Goal: Transaction & Acquisition: Subscribe to service/newsletter

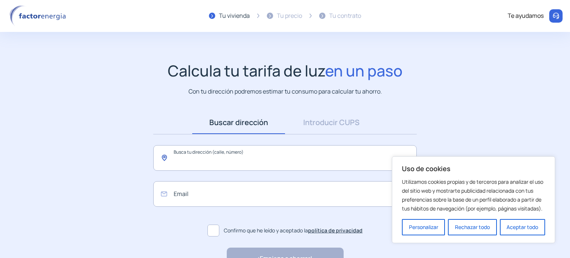
click at [244, 162] on input "text" at bounding box center [284, 158] width 263 height 26
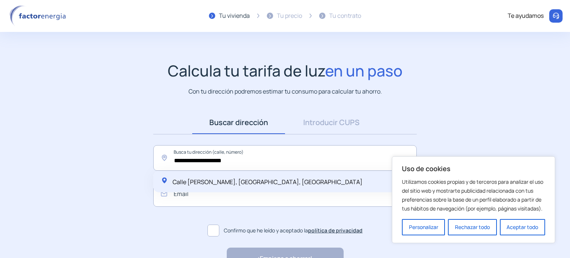
click at [244, 181] on span "Calle [PERSON_NAME], [GEOGRAPHIC_DATA], [GEOGRAPHIC_DATA]" at bounding box center [267, 182] width 190 height 8
type input "**********"
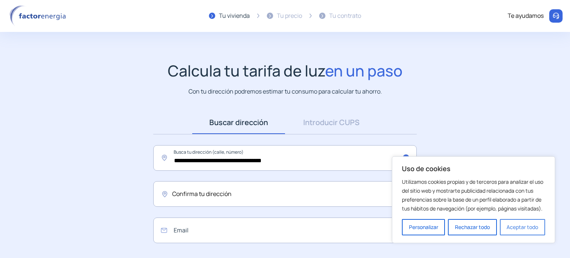
click at [513, 231] on button "Aceptar todo" at bounding box center [522, 227] width 45 height 16
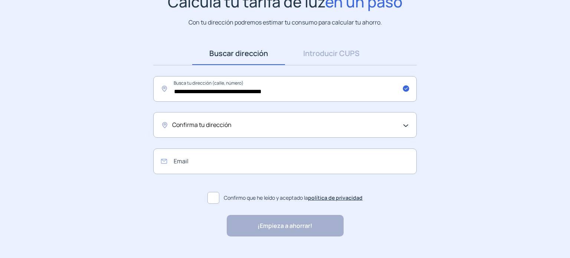
scroll to position [69, 0]
click at [294, 122] on div "Confirma tu dirección" at bounding box center [283, 125] width 222 height 10
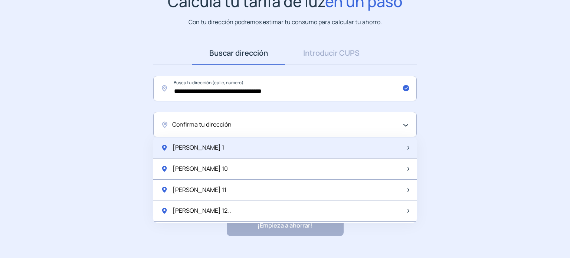
click at [267, 145] on div "[PERSON_NAME] 1" at bounding box center [284, 147] width 263 height 21
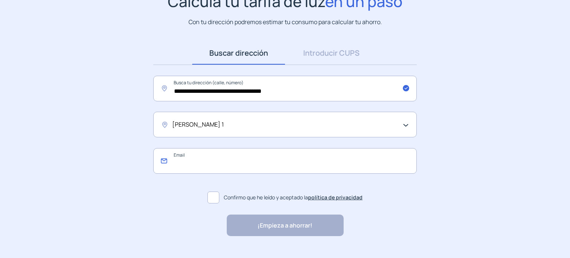
click at [247, 161] on input "email" at bounding box center [284, 161] width 263 height 26
type input "**********"
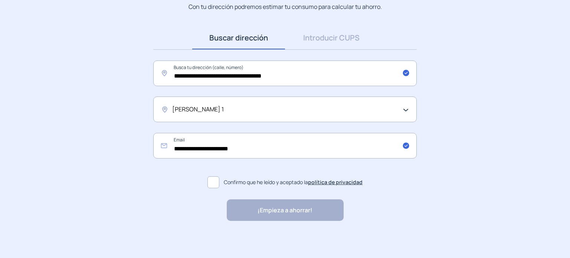
click at [214, 185] on span at bounding box center [213, 182] width 12 height 12
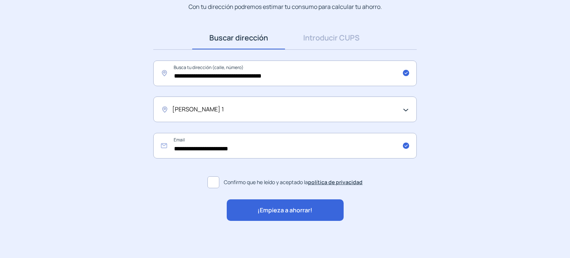
click at [265, 207] on span "¡Empieza a ahorrar!" at bounding box center [284, 210] width 55 height 10
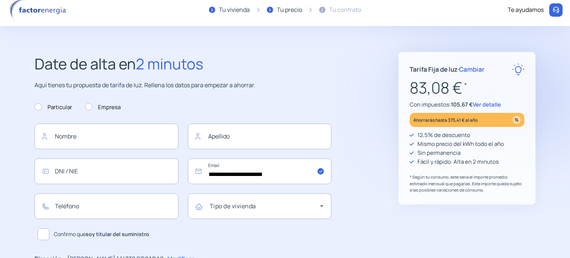
scroll to position [3, 0]
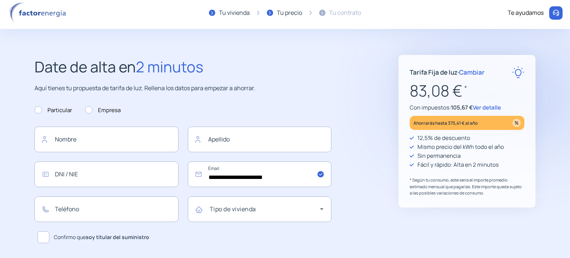
click at [499, 107] on span "Ver detalle" at bounding box center [487, 107] width 28 height 8
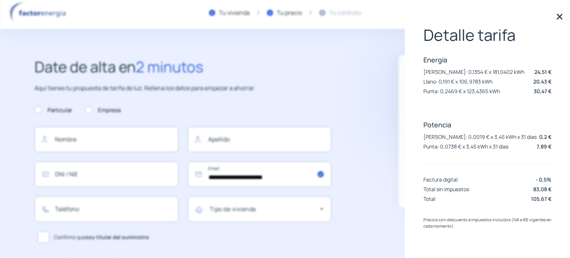
click at [555, 16] on img at bounding box center [559, 16] width 11 height 11
